Goal: Information Seeking & Learning: Learn about a topic

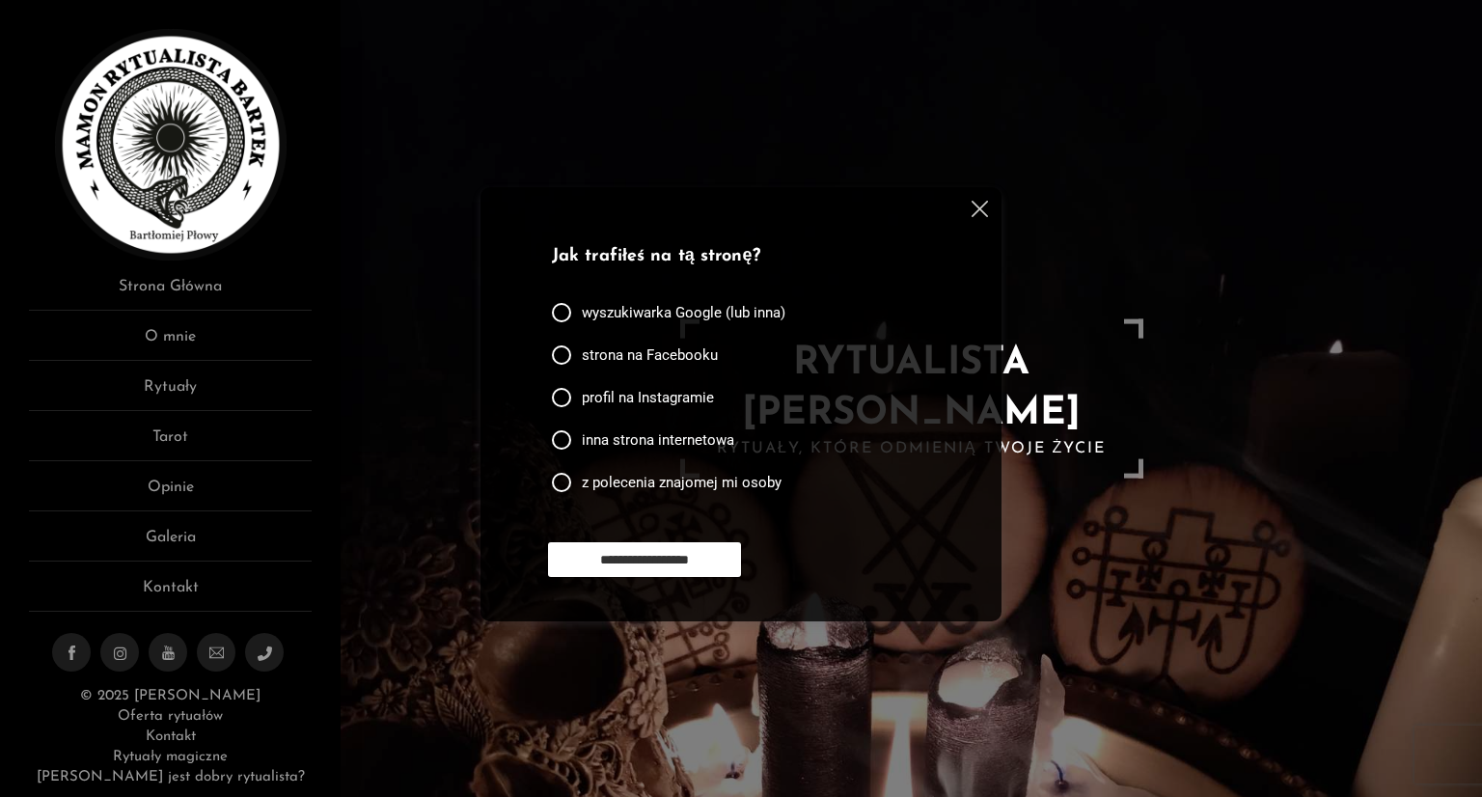
click at [977, 205] on img at bounding box center [980, 209] width 16 height 16
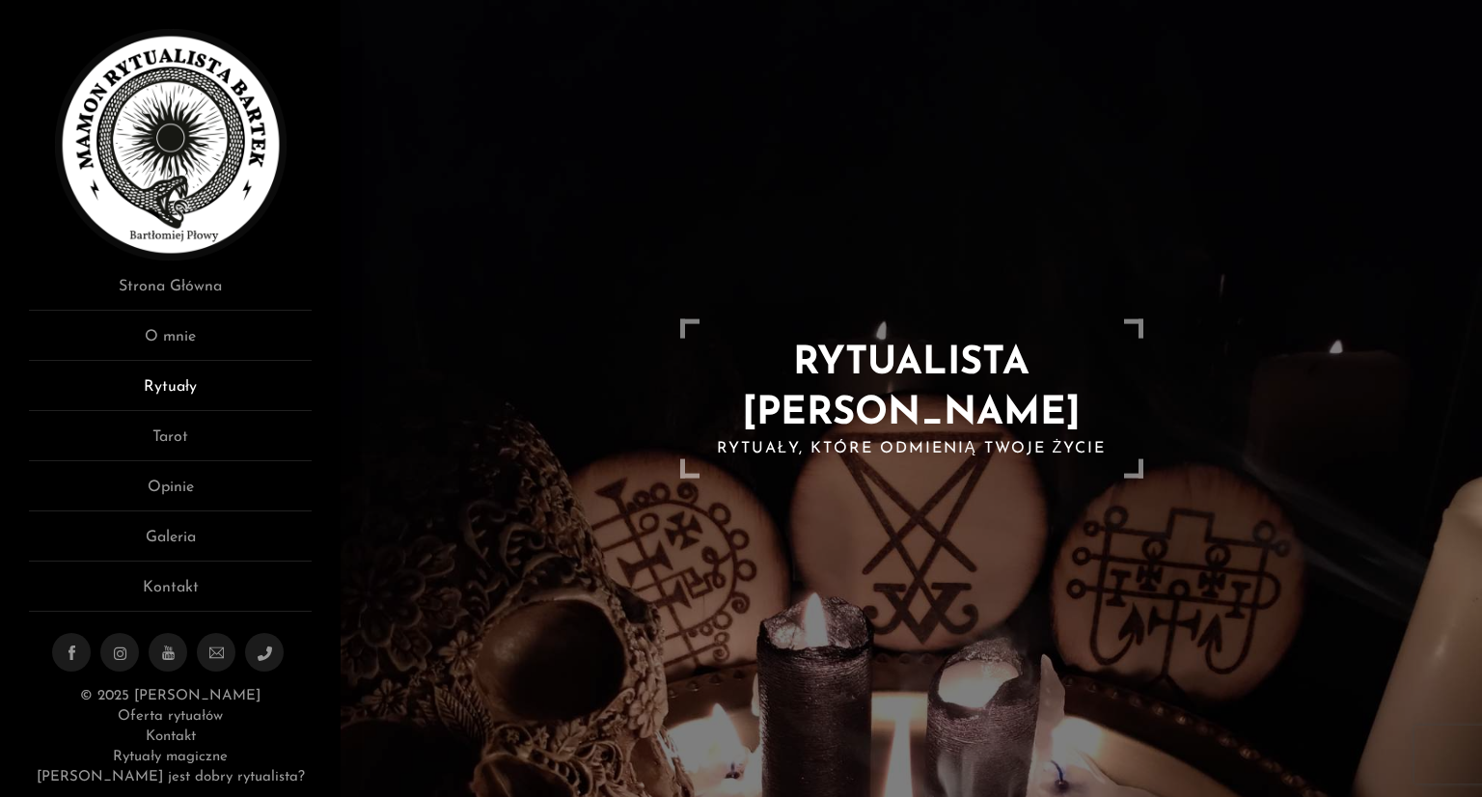
click at [178, 393] on link "Rytuały" at bounding box center [170, 393] width 283 height 36
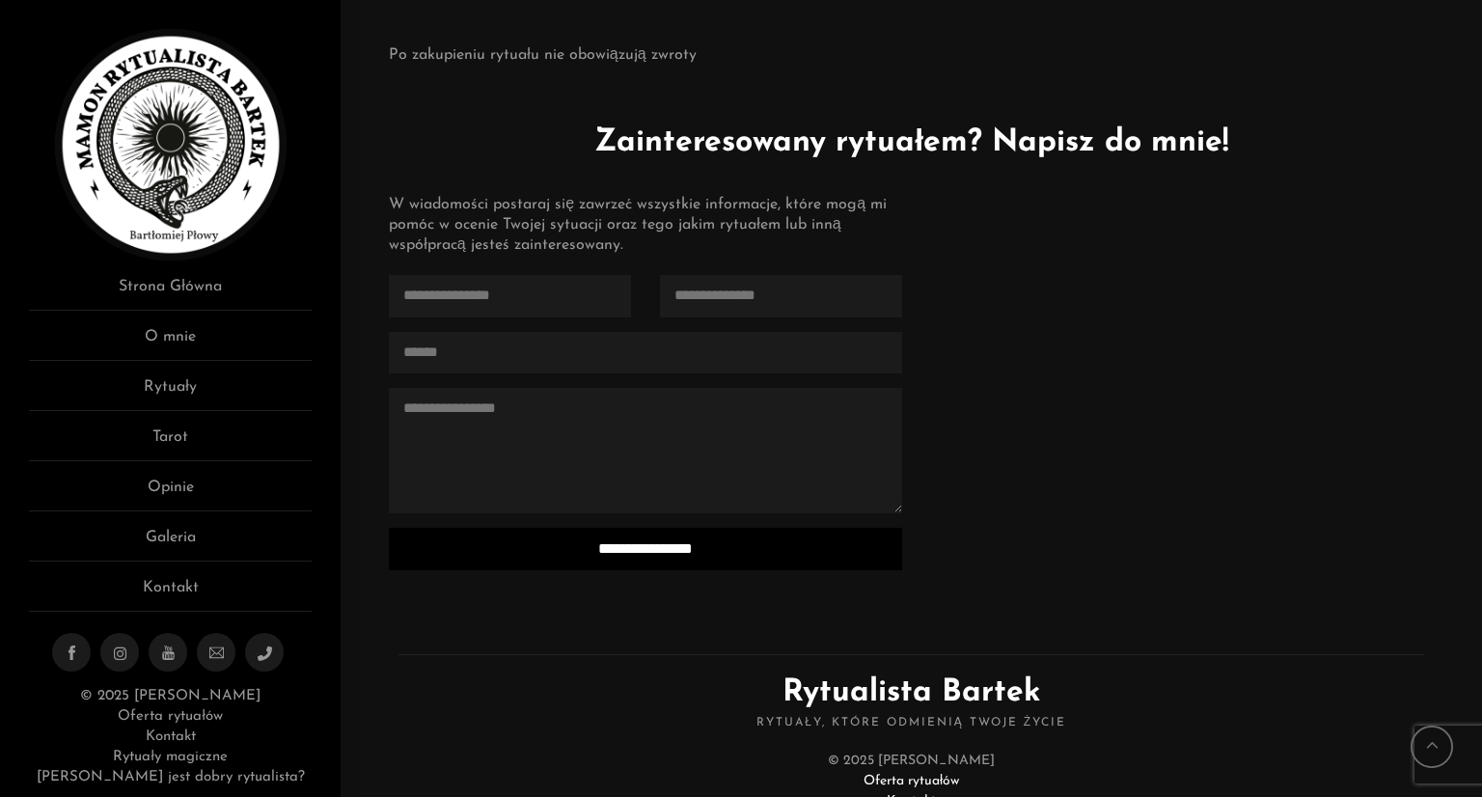
scroll to position [4719, 0]
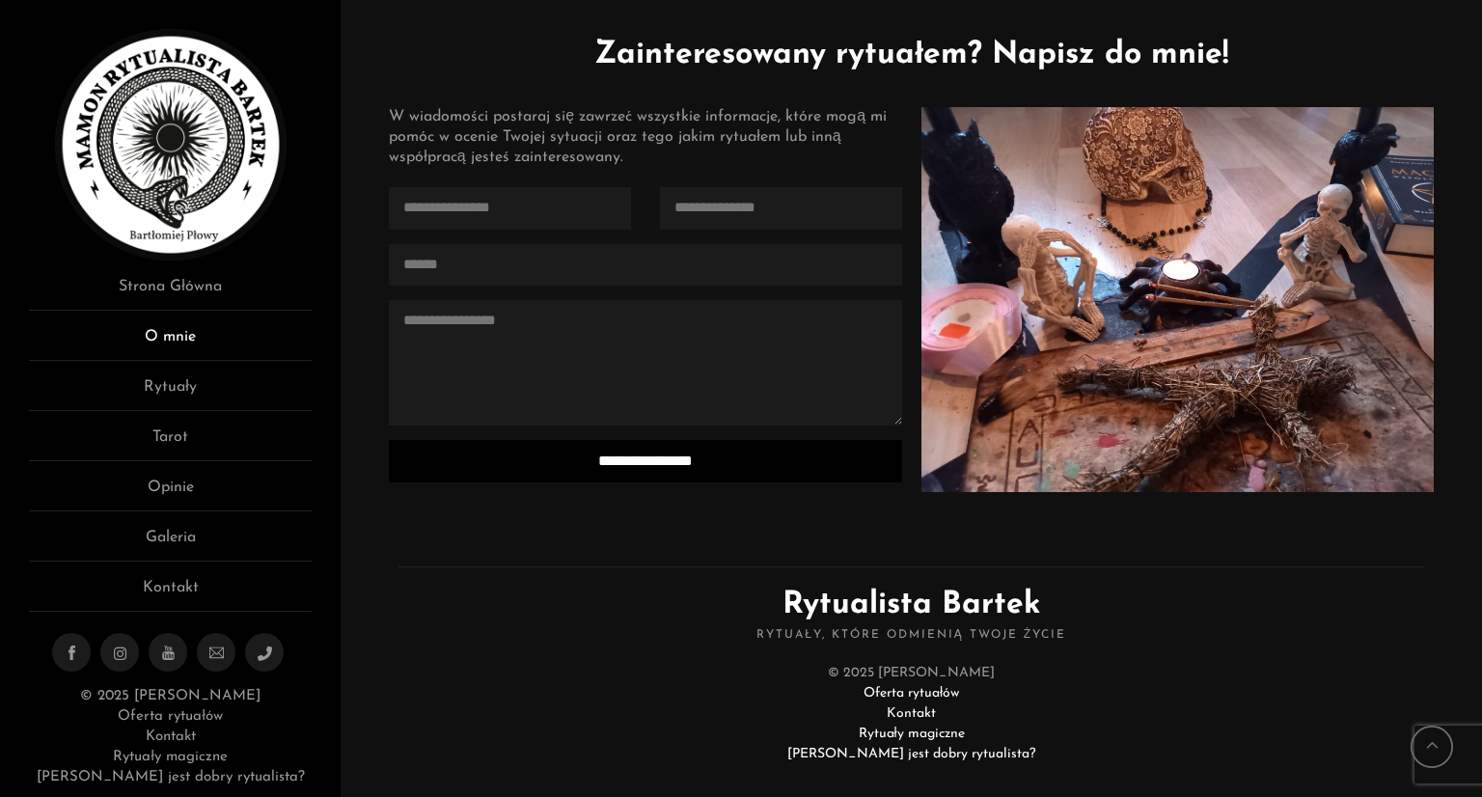
click at [192, 329] on link "O mnie" at bounding box center [170, 343] width 283 height 36
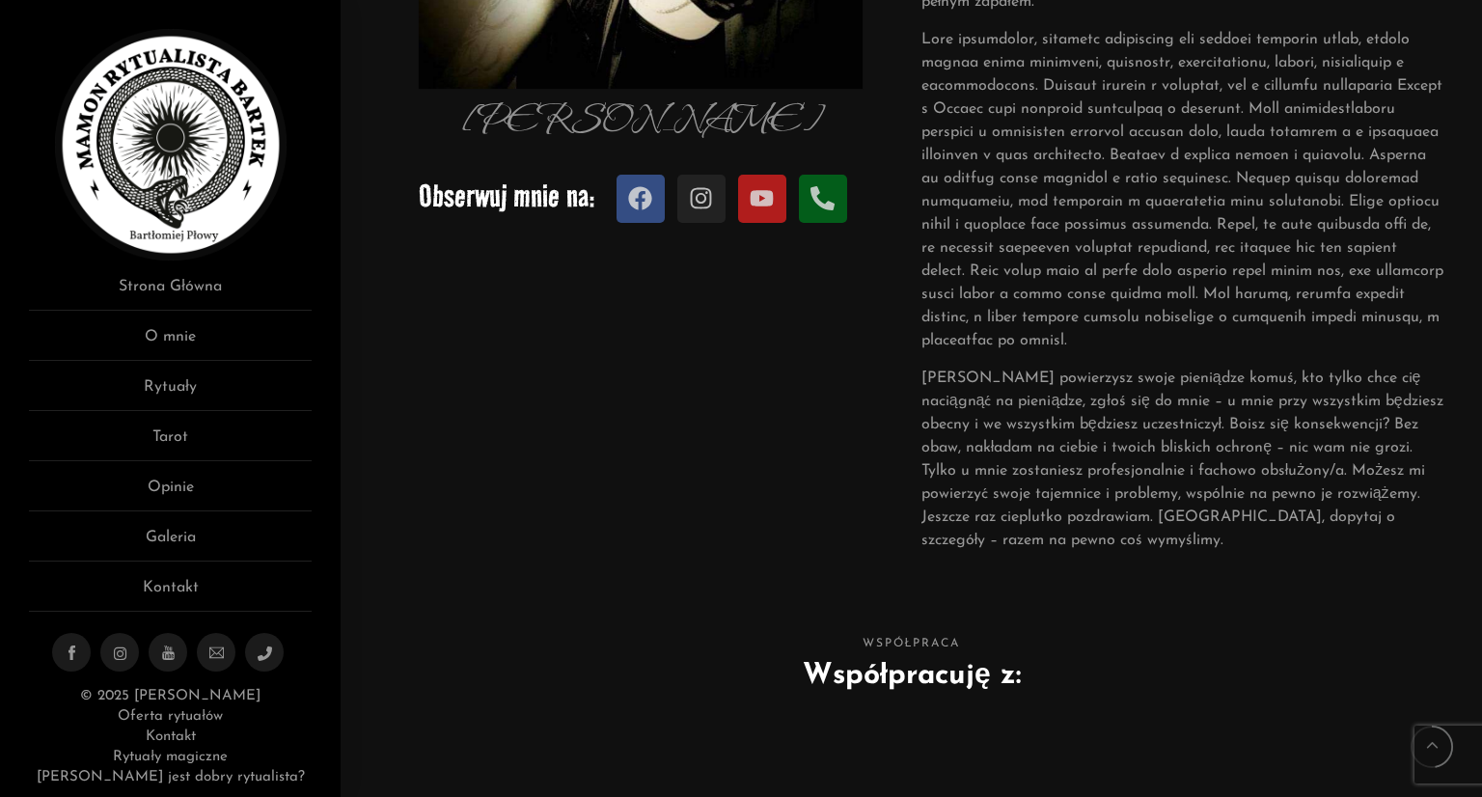
scroll to position [579, 0]
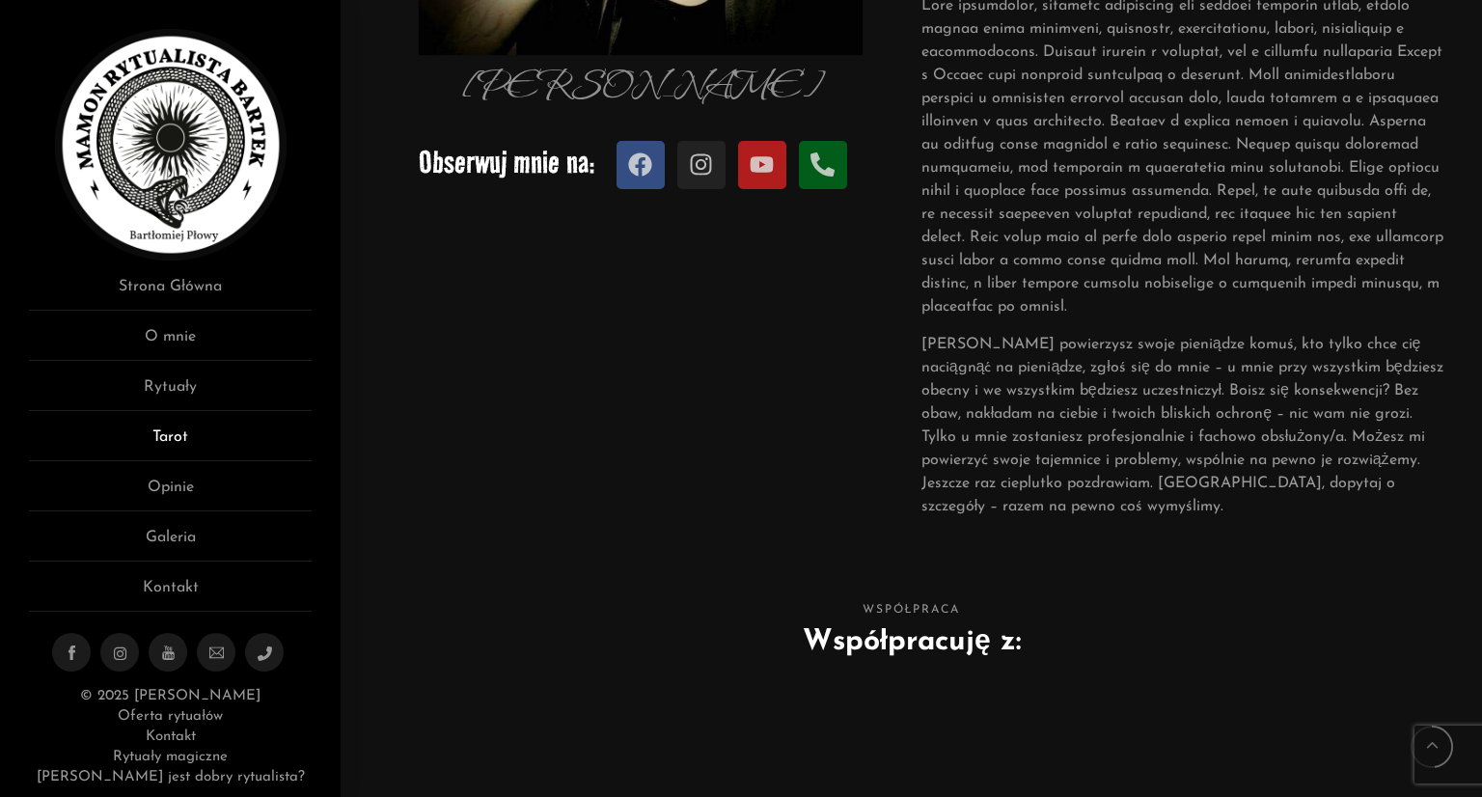
click at [166, 433] on link "Tarot" at bounding box center [170, 443] width 283 height 36
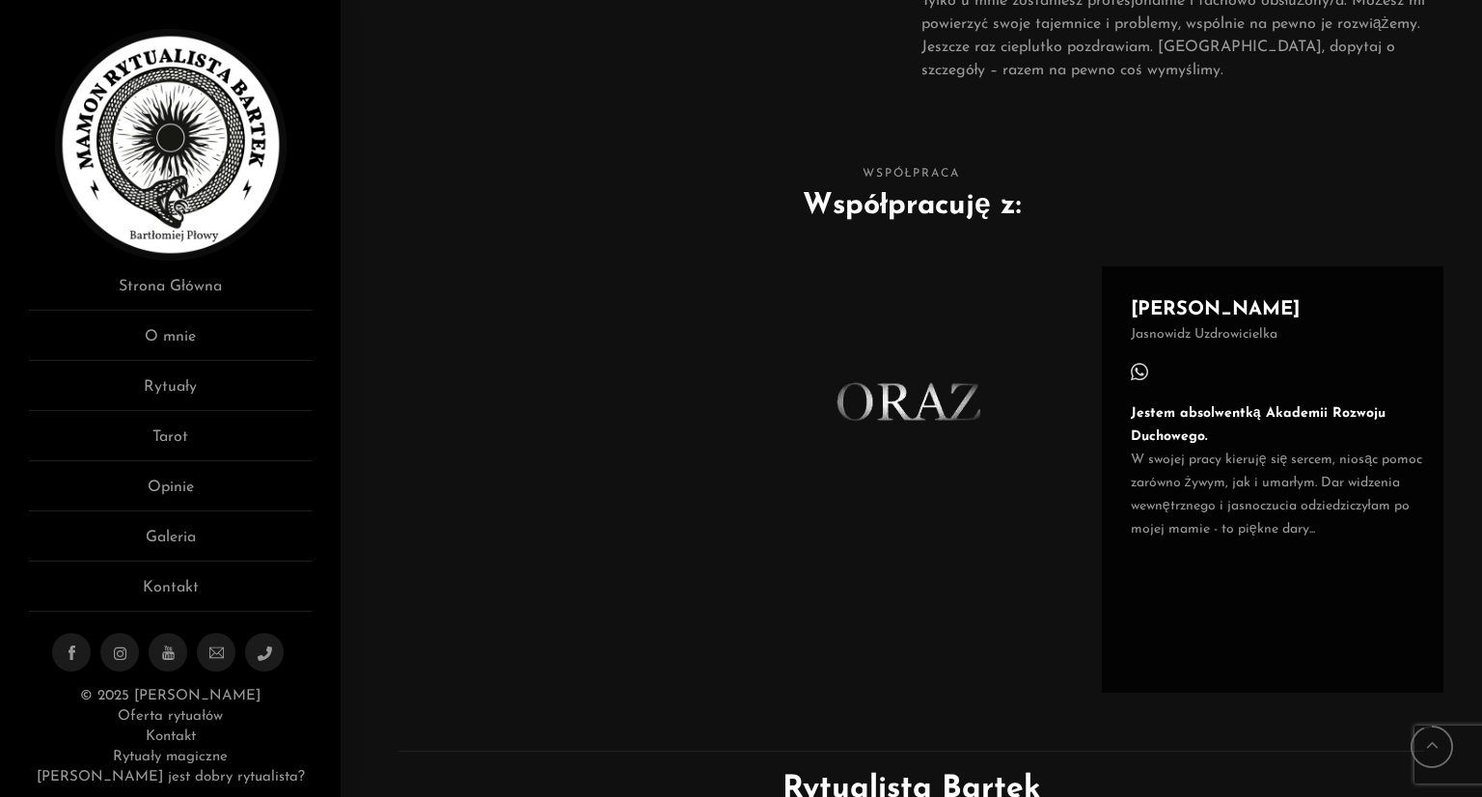
scroll to position [1158, 0]
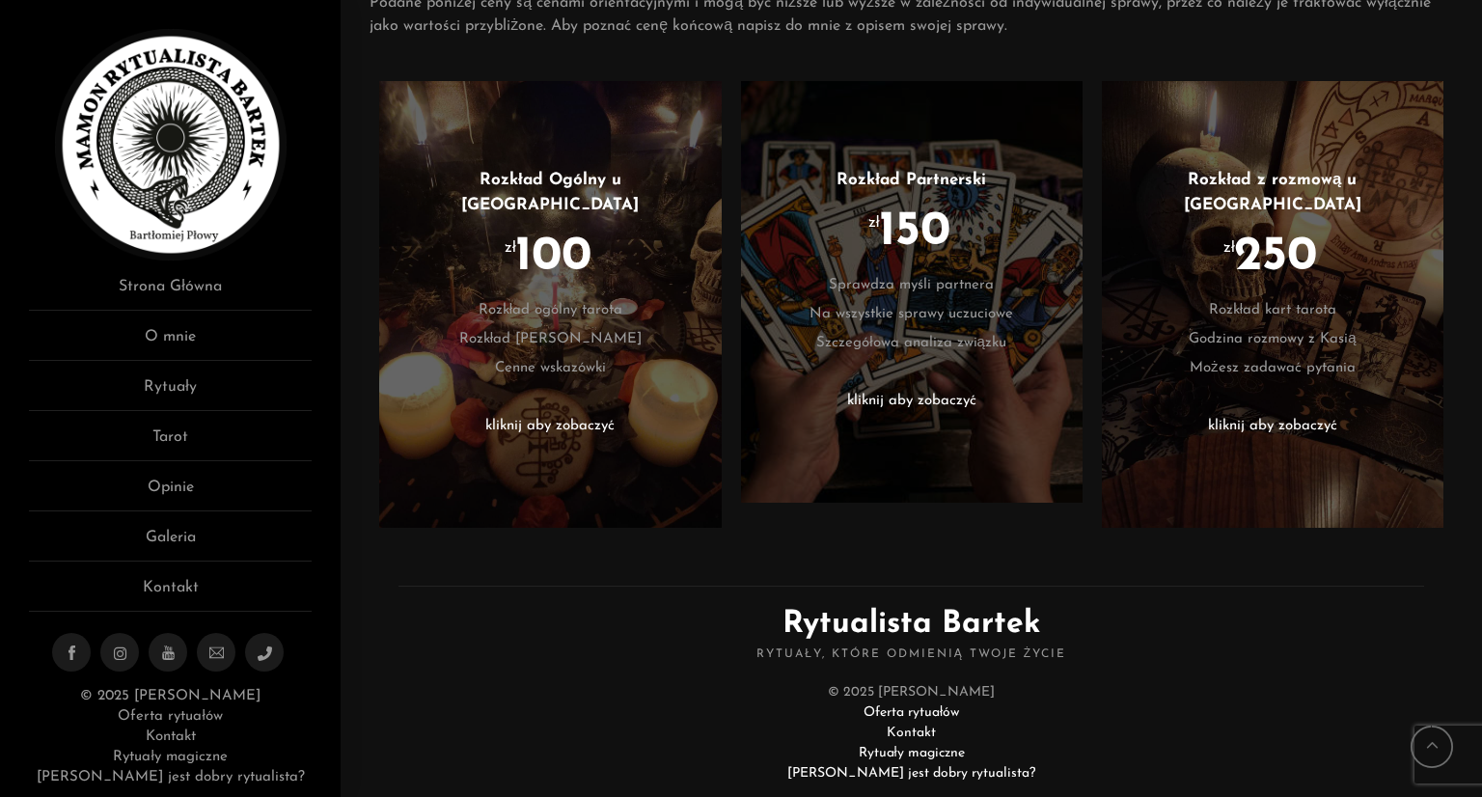
scroll to position [772, 0]
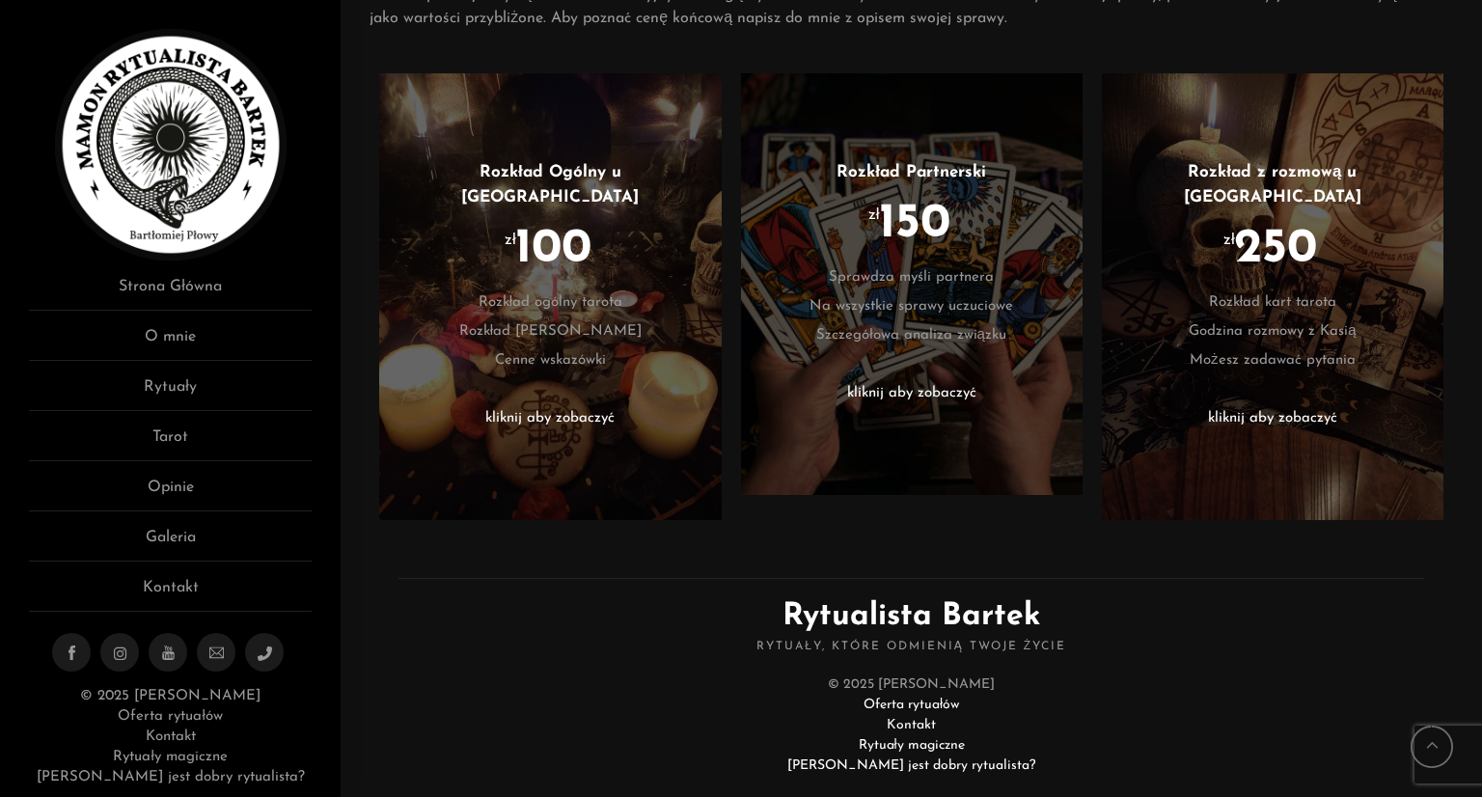
click at [583, 317] on li "Rozkład [PERSON_NAME]" at bounding box center [550, 331] width 284 height 29
